Goal: Task Accomplishment & Management: Use online tool/utility

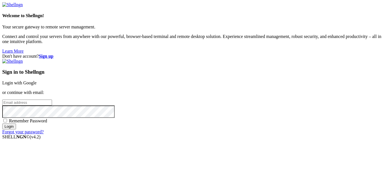
click at [52, 100] on input "email" at bounding box center [27, 103] width 50 height 6
type input "[EMAIL_ADDRESS][DOMAIN_NAME]"
click at [2, 124] on input "Login" at bounding box center [9, 127] width 14 height 6
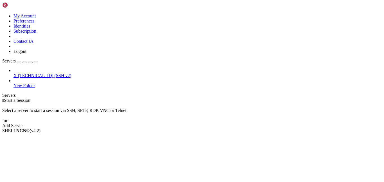
click at [17, 73] on span "X" at bounding box center [15, 75] width 3 height 5
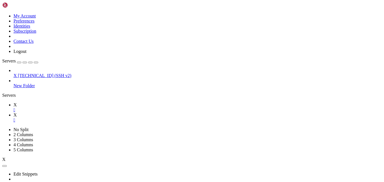
scroll to position [25, 0]
type input "/root"
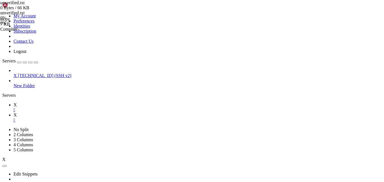
click at [77, 102] on link "X " at bounding box center [198, 107] width 369 height 10
click at [96, 113] on link "X " at bounding box center [198, 118] width 369 height 10
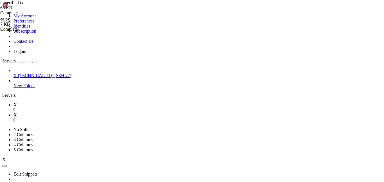
type textarea "zsx"
click at [14, 102] on icon at bounding box center [14, 104] width 0 height 5
click at [14, 113] on icon at bounding box center [14, 115] width 0 height 5
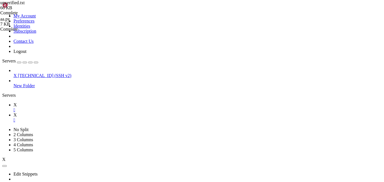
type textarea "zsx"
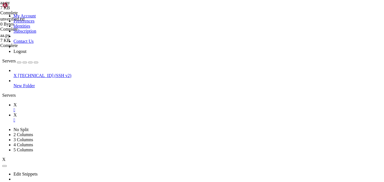
type textarea "with [DOMAIN_NAME]("r", encoding="utf-8") as f:"
type input "timeout"
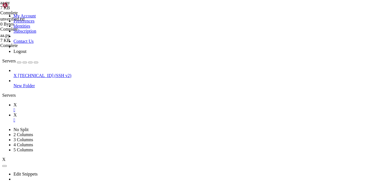
type textarea "resp = [DOMAIN_NAME](url, json=payload, proxies=proxies_dict, headers=headers)"
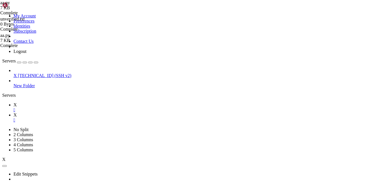
scroll to position [0, 2]
type textarea "print(resp.text"
click at [73, 102] on link "X " at bounding box center [198, 107] width 369 height 10
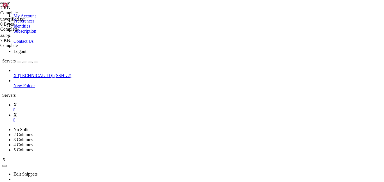
scroll to position [162, 0]
click at [96, 113] on link "X " at bounding box center [198, 118] width 369 height 10
click at [14, 102] on icon at bounding box center [14, 104] width 0 height 5
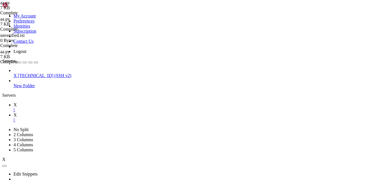
scroll to position [243, 0]
click at [14, 113] on icon at bounding box center [14, 115] width 0 height 5
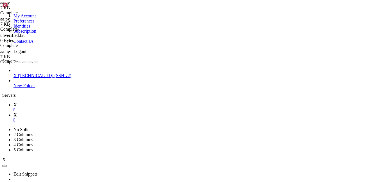
scroll to position [289, 0]
click at [74, 102] on link "X " at bounding box center [198, 107] width 369 height 10
click at [97, 113] on link "X " at bounding box center [198, 118] width 369 height 10
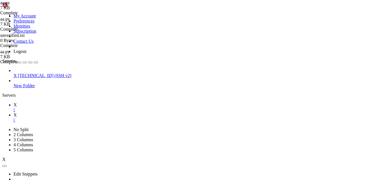
type textarea "}"
